Goal: Transaction & Acquisition: Purchase product/service

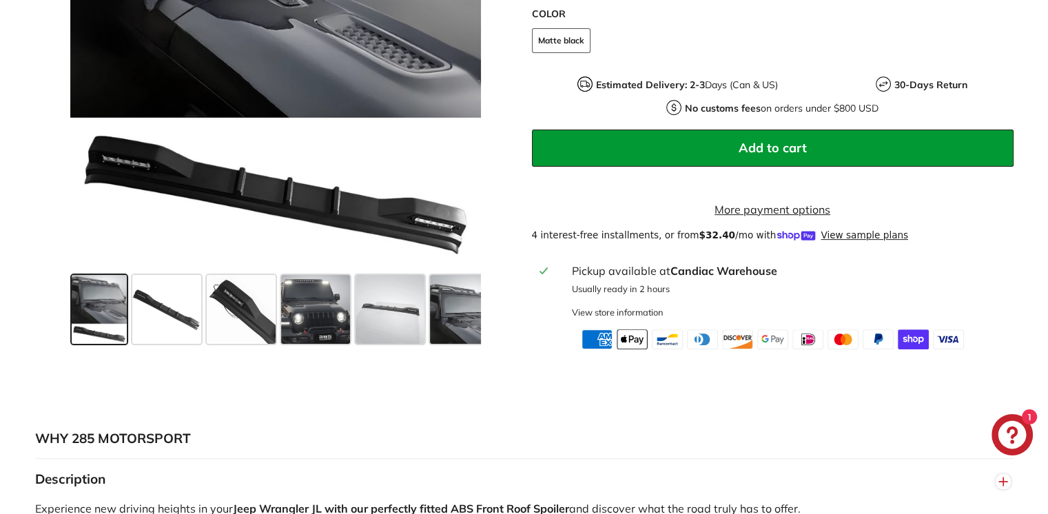
scroll to position [481, 0]
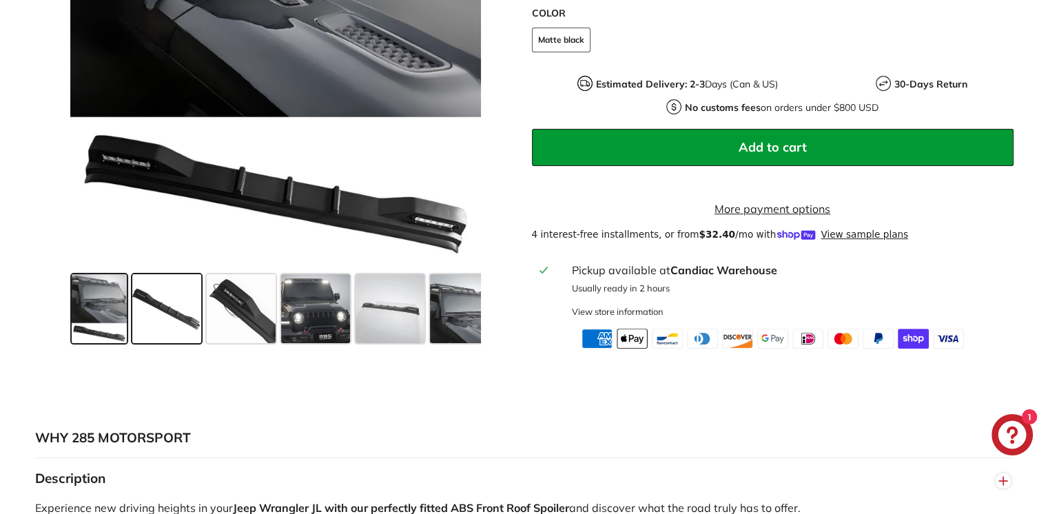
click at [165, 331] on span at bounding box center [166, 308] width 69 height 69
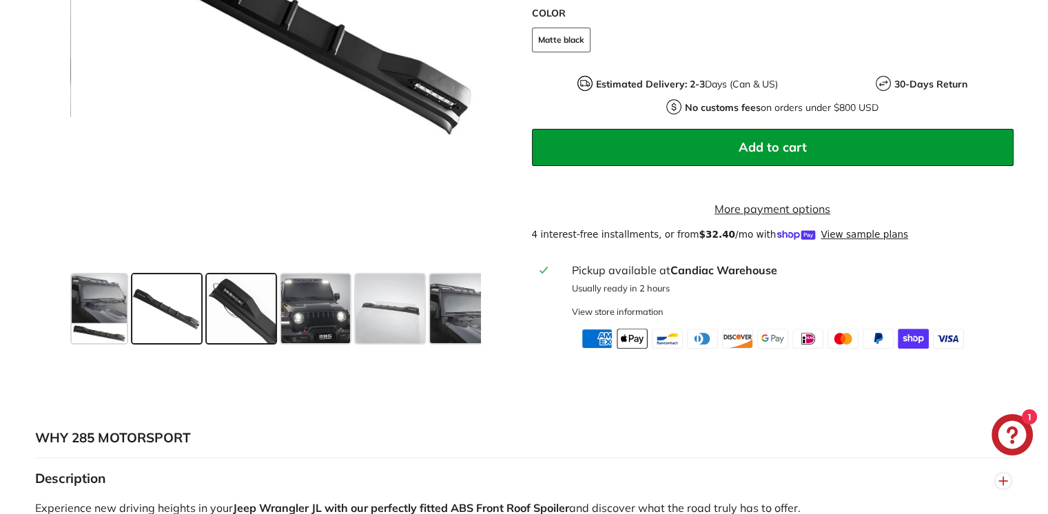
click at [243, 314] on span at bounding box center [241, 308] width 69 height 69
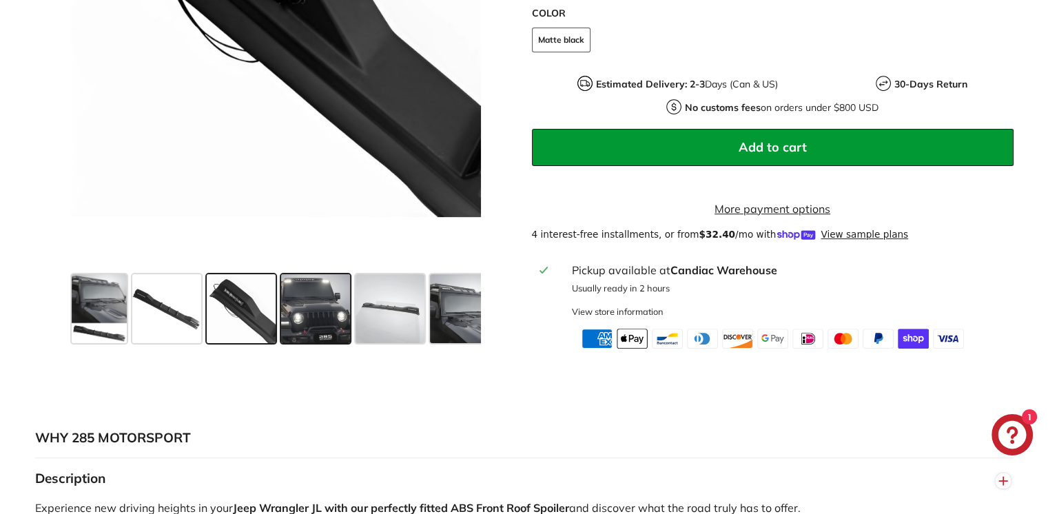
click at [302, 315] on span at bounding box center [315, 308] width 69 height 69
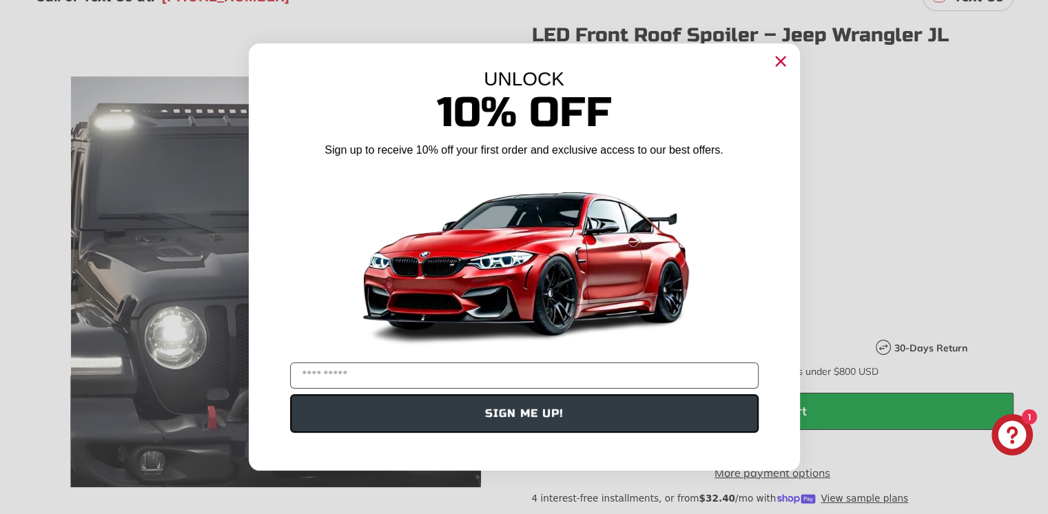
scroll to position [208, 0]
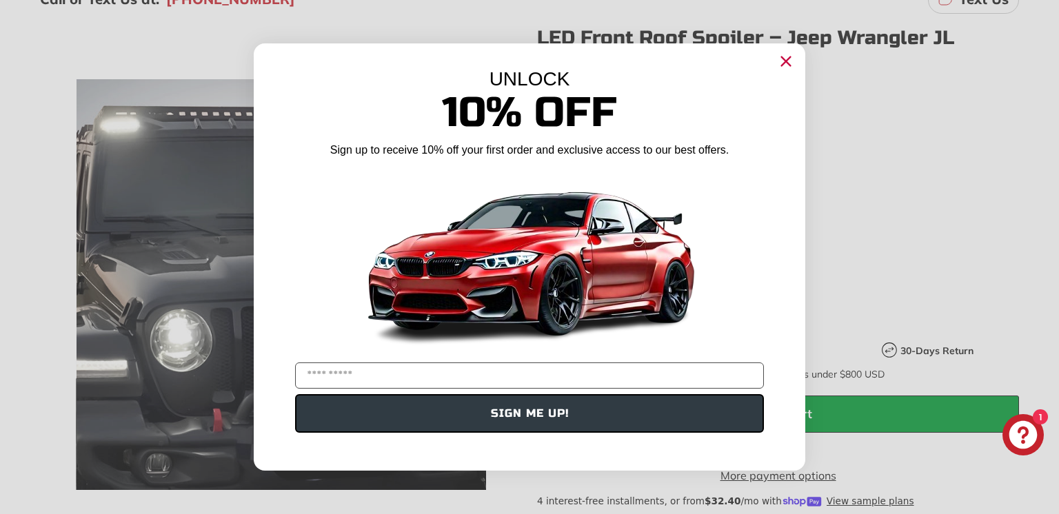
click at [786, 67] on circle "Close dialog" at bounding box center [785, 61] width 21 height 21
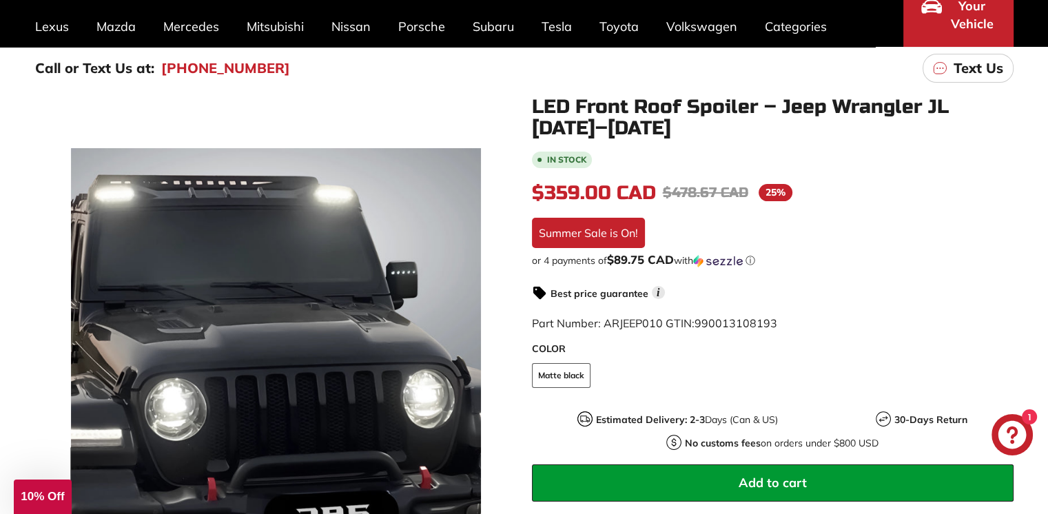
scroll to position [139, 0]
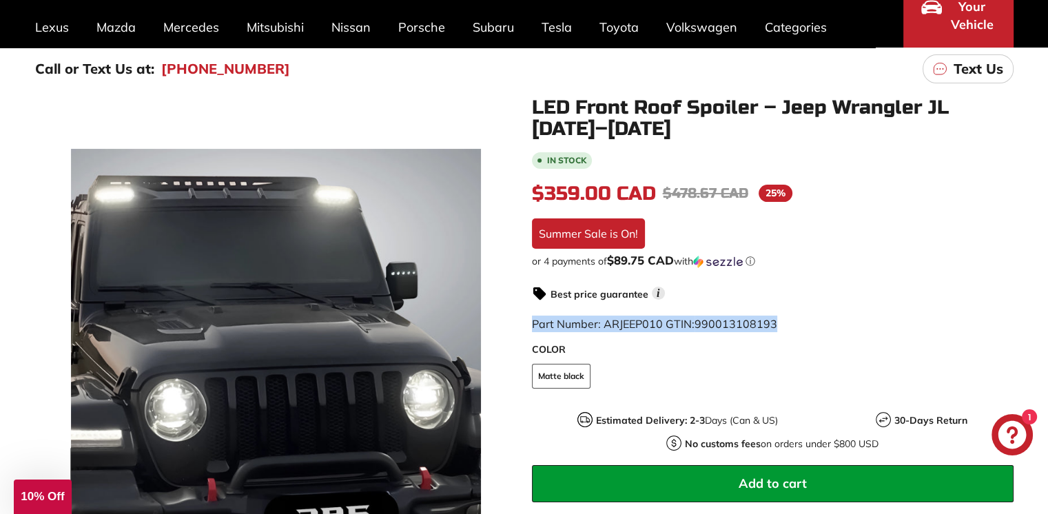
drag, startPoint x: 532, startPoint y: 323, endPoint x: 775, endPoint y: 319, distance: 242.6
click at [775, 319] on span "Part Number: ARJEEP010 GTIN: 990013108193" at bounding box center [654, 324] width 245 height 14
copy span "Part Number: ARJEEP010 GTIN: 990013108193"
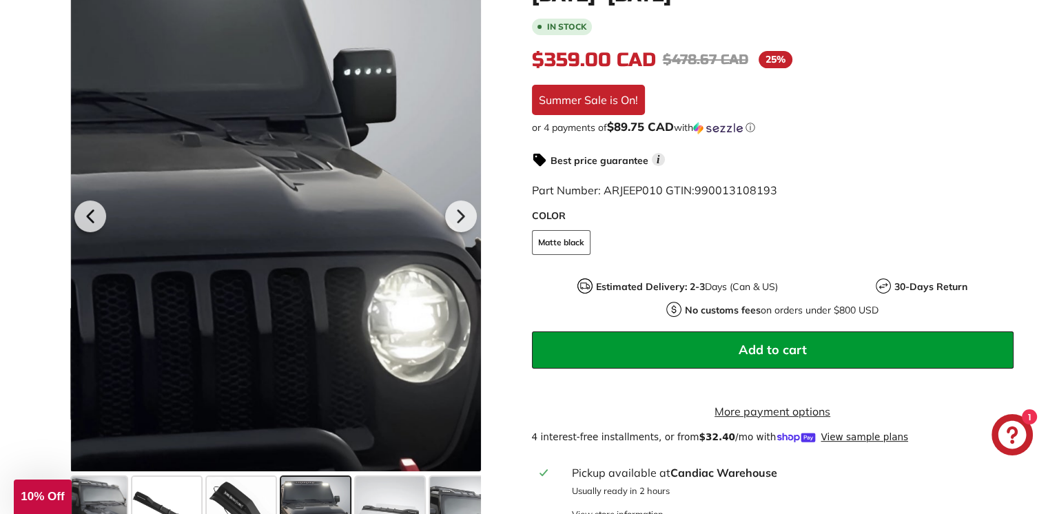
scroll to position [277, 0]
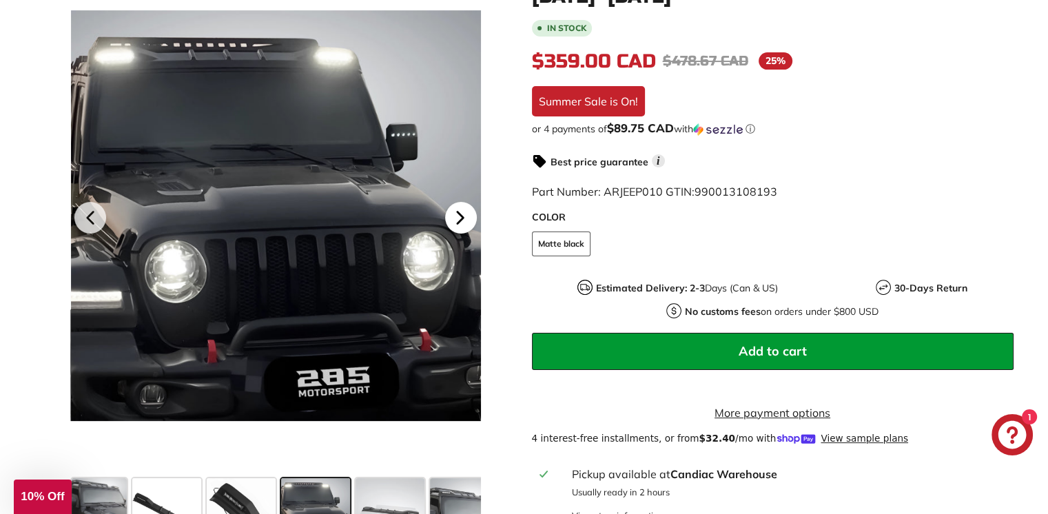
click at [462, 224] on icon at bounding box center [460, 218] width 6 height 12
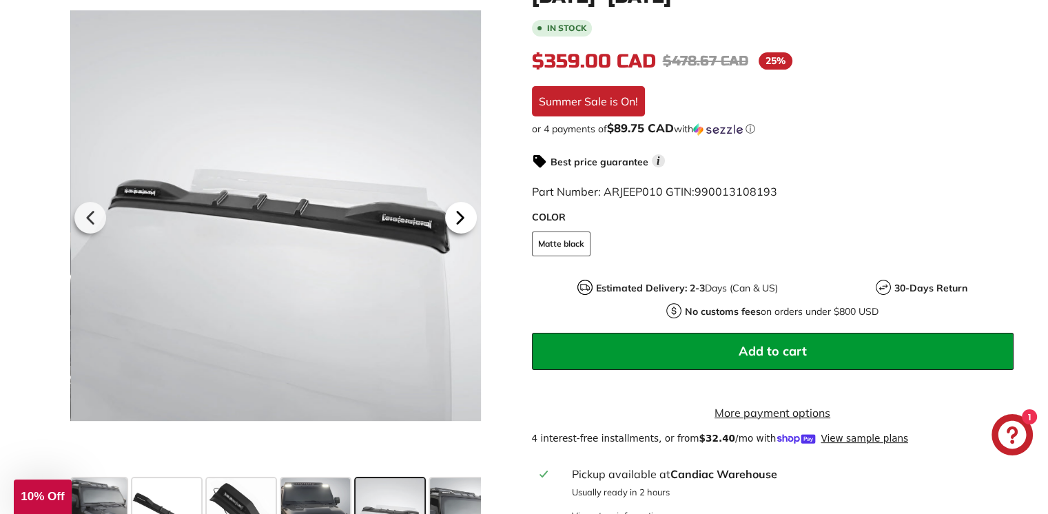
click at [462, 224] on icon at bounding box center [460, 218] width 6 height 12
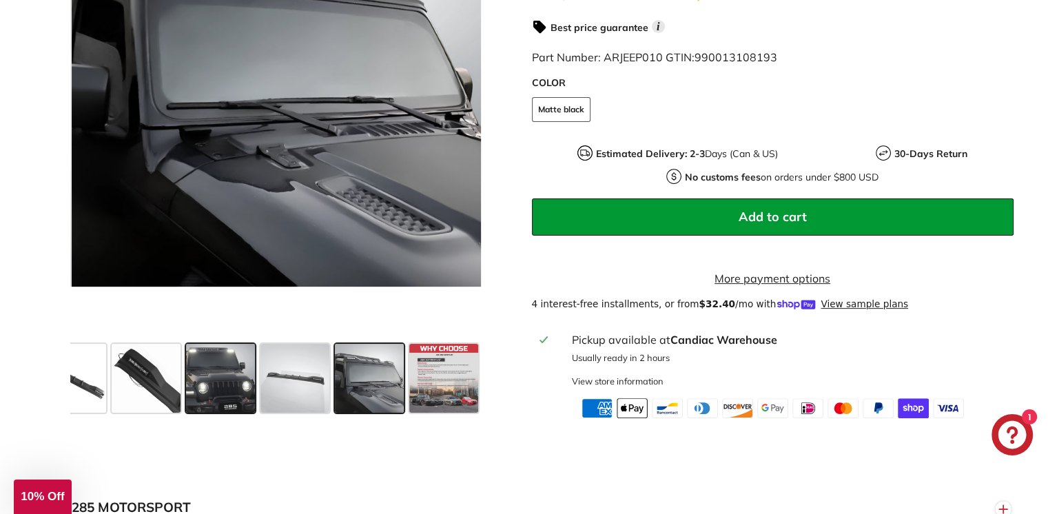
scroll to position [413, 0]
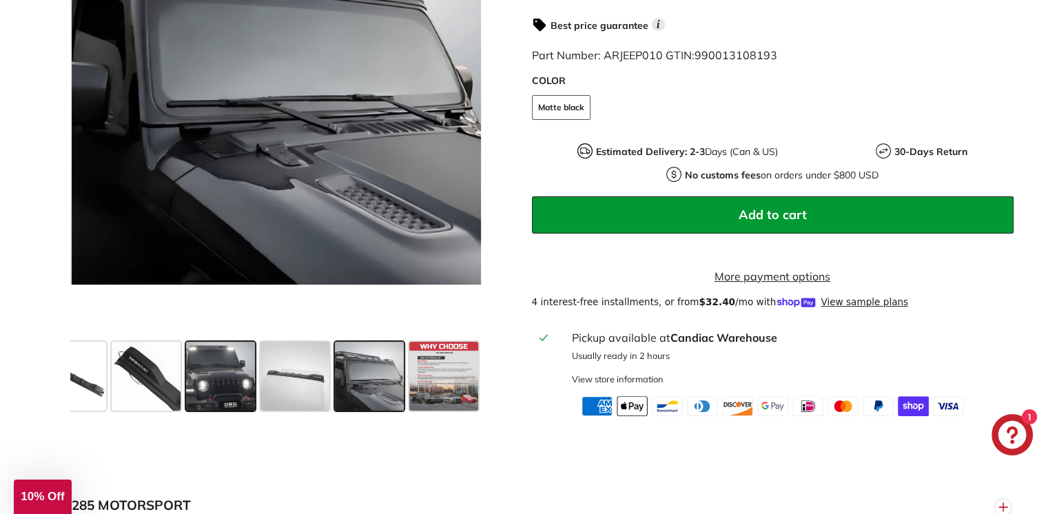
click at [221, 403] on span at bounding box center [220, 376] width 69 height 69
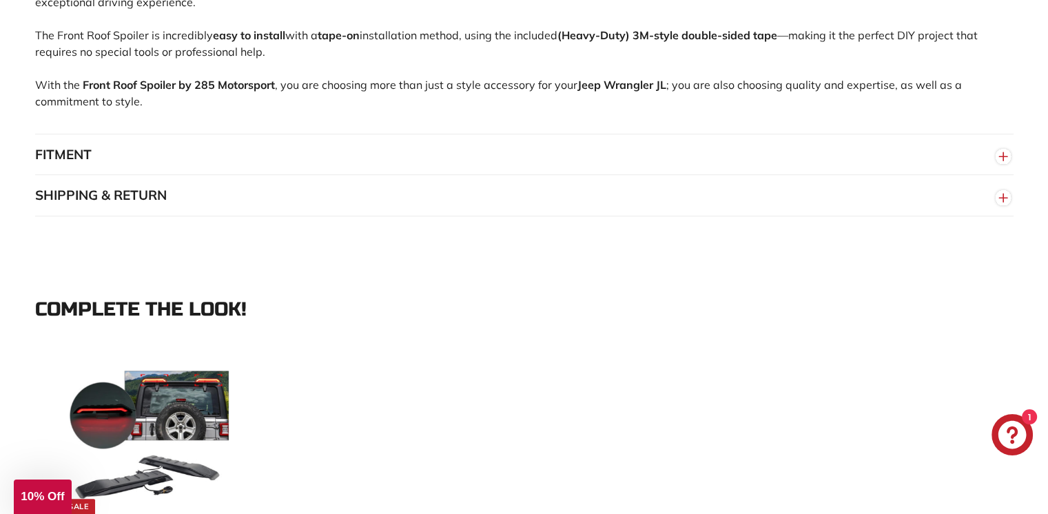
scroll to position [1035, 0]
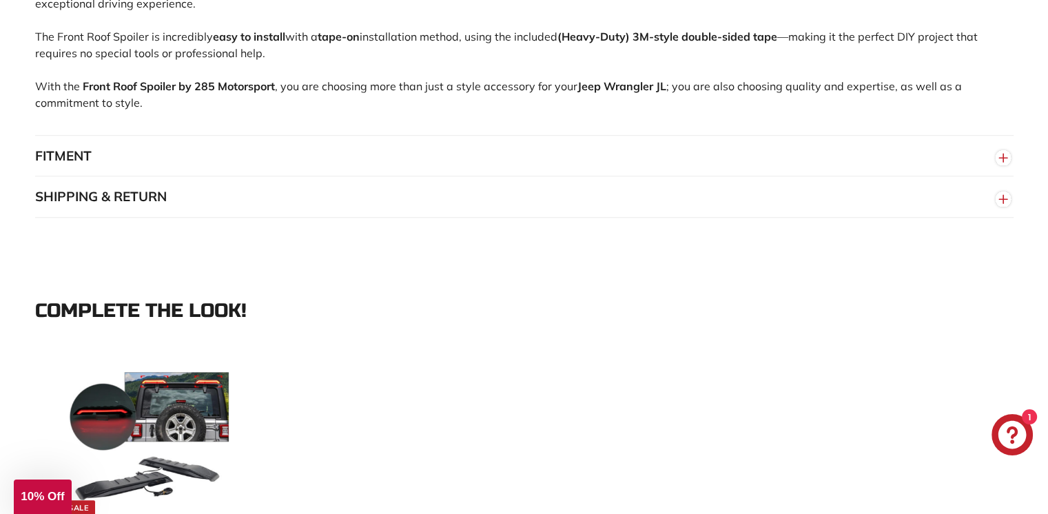
click at [998, 159] on circle "button" at bounding box center [1003, 157] width 15 height 15
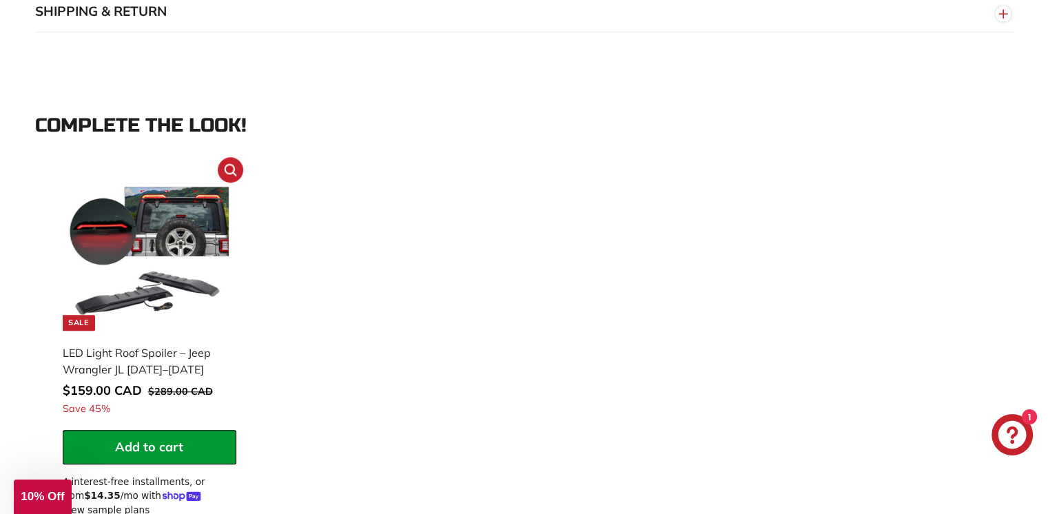
scroll to position [1447, 0]
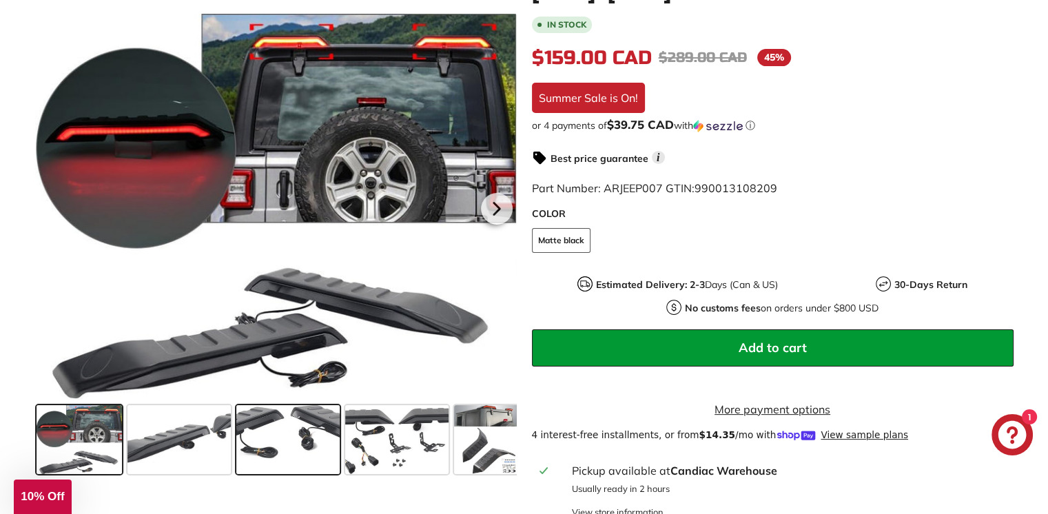
scroll to position [275, 0]
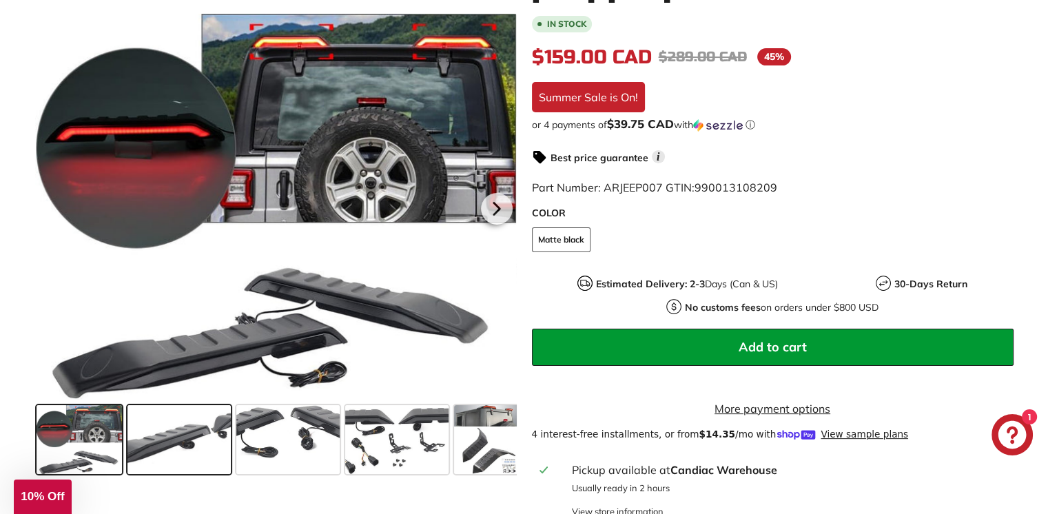
click at [178, 429] on span at bounding box center [178, 439] width 103 height 69
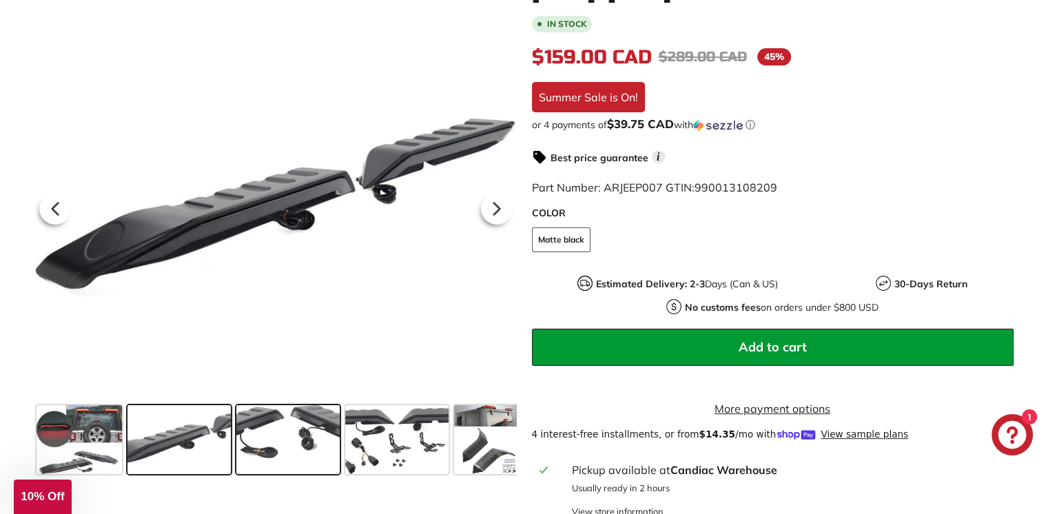
click at [267, 438] on span at bounding box center [287, 439] width 103 height 69
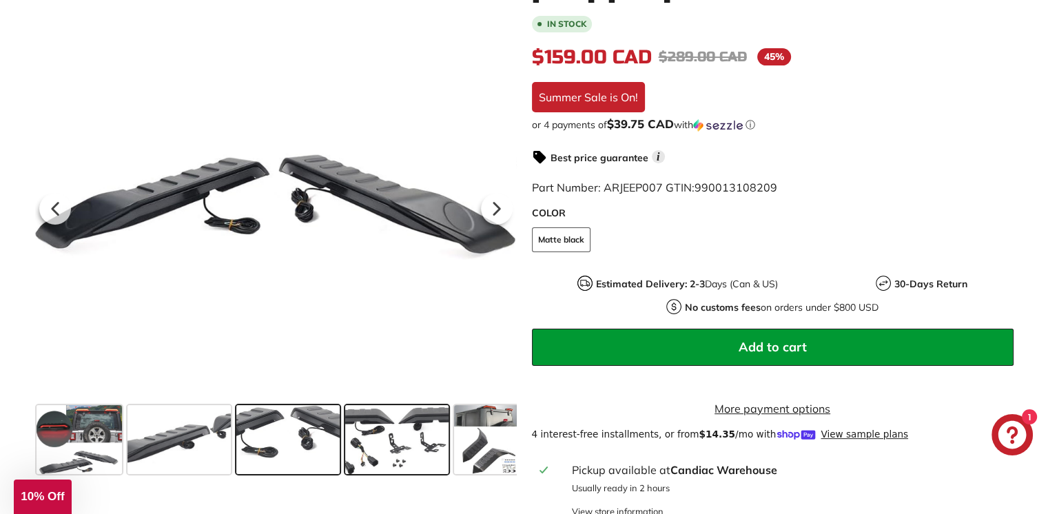
click at [391, 452] on span at bounding box center [396, 439] width 103 height 69
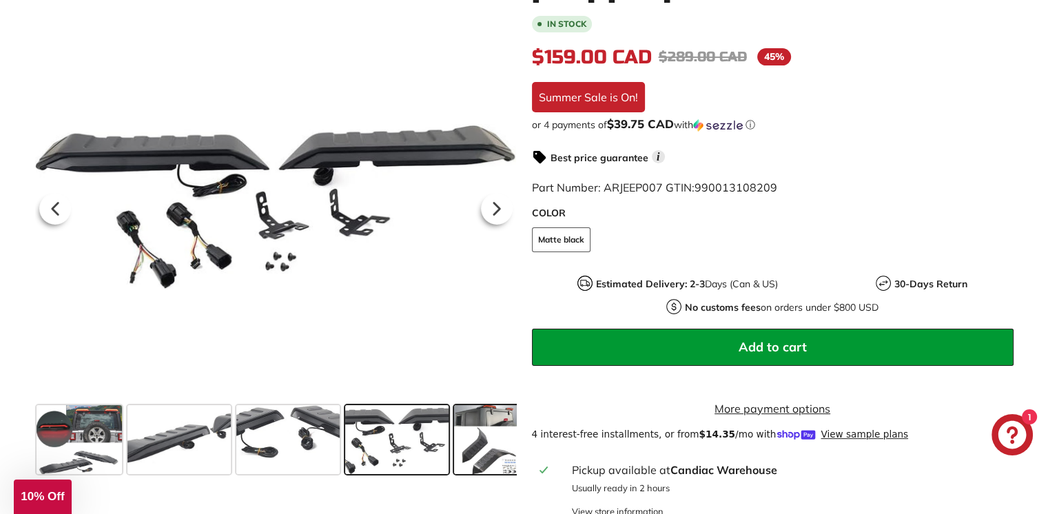
click at [487, 447] on span at bounding box center [488, 439] width 69 height 69
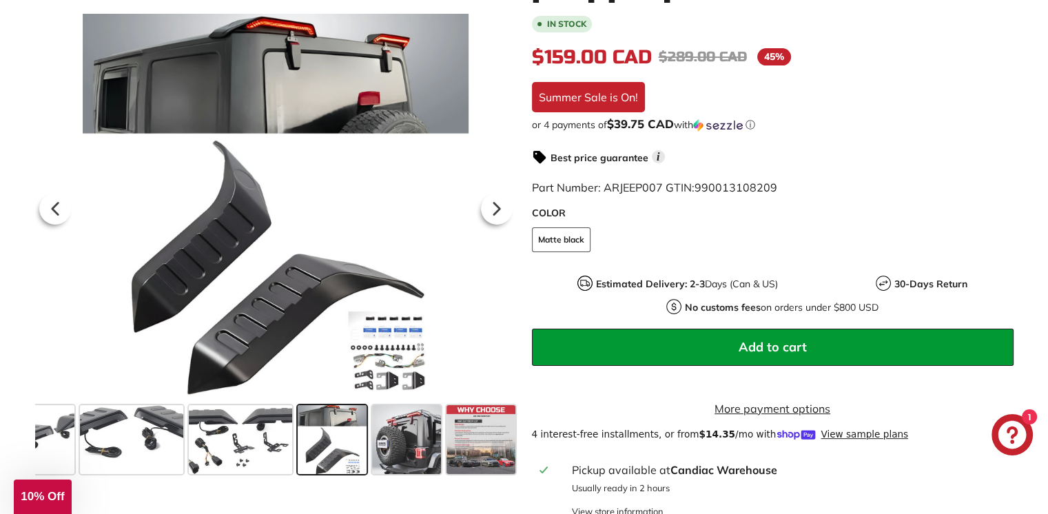
scroll to position [0, 158]
